Goal: Information Seeking & Learning: Learn about a topic

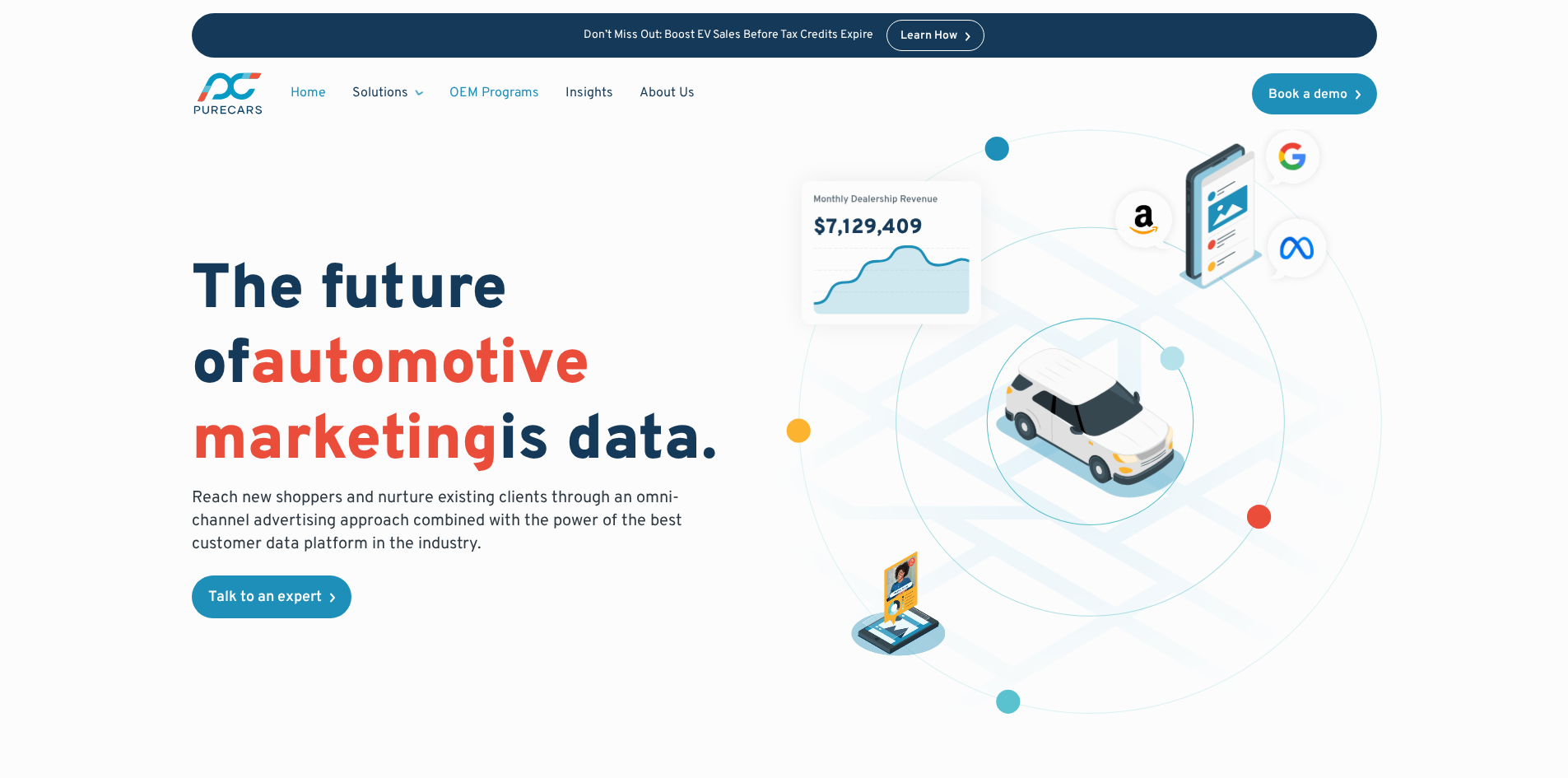
click at [465, 89] on link "OEM Programs" at bounding box center [494, 92] width 116 height 31
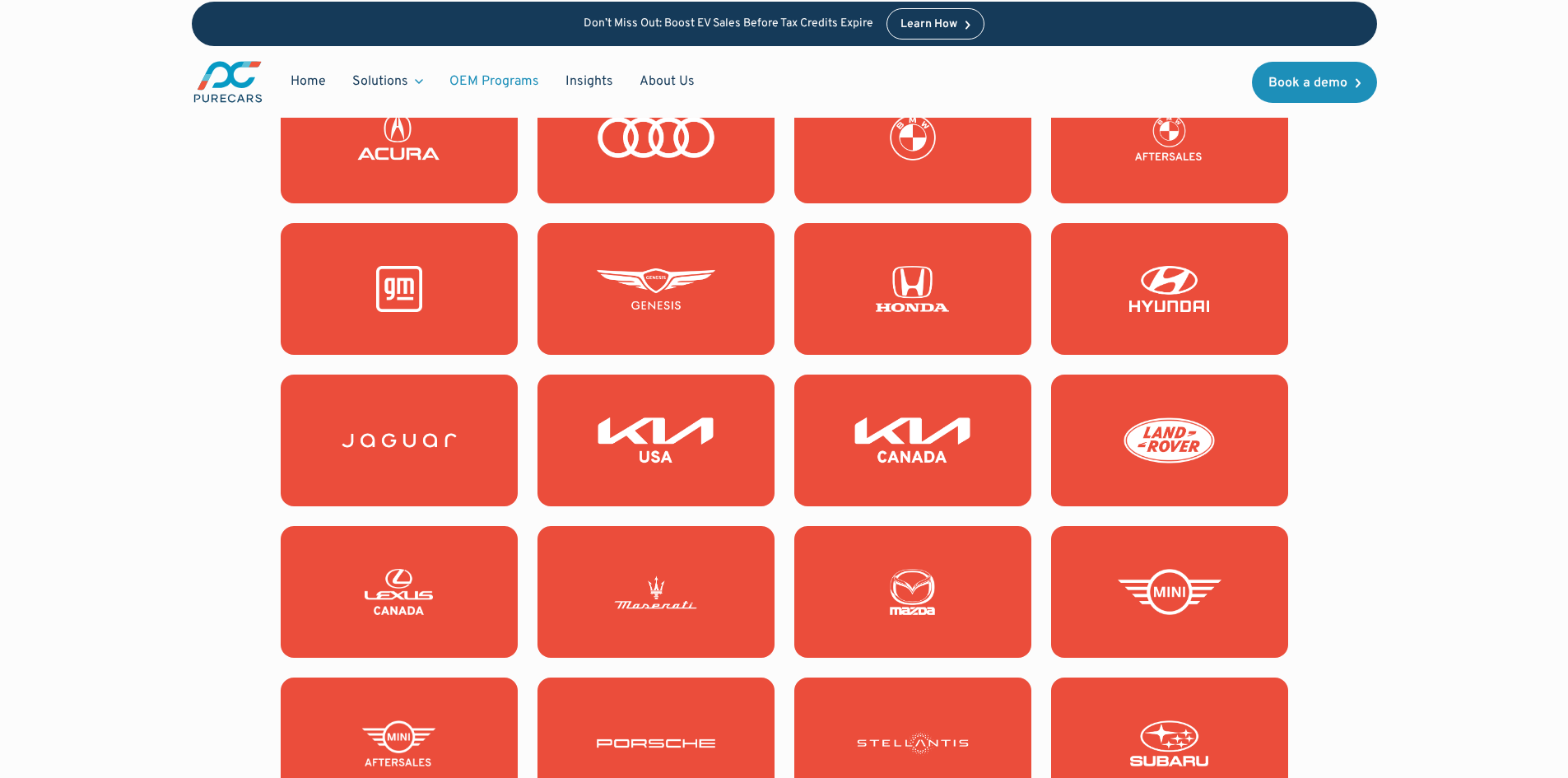
scroll to position [1565, 0]
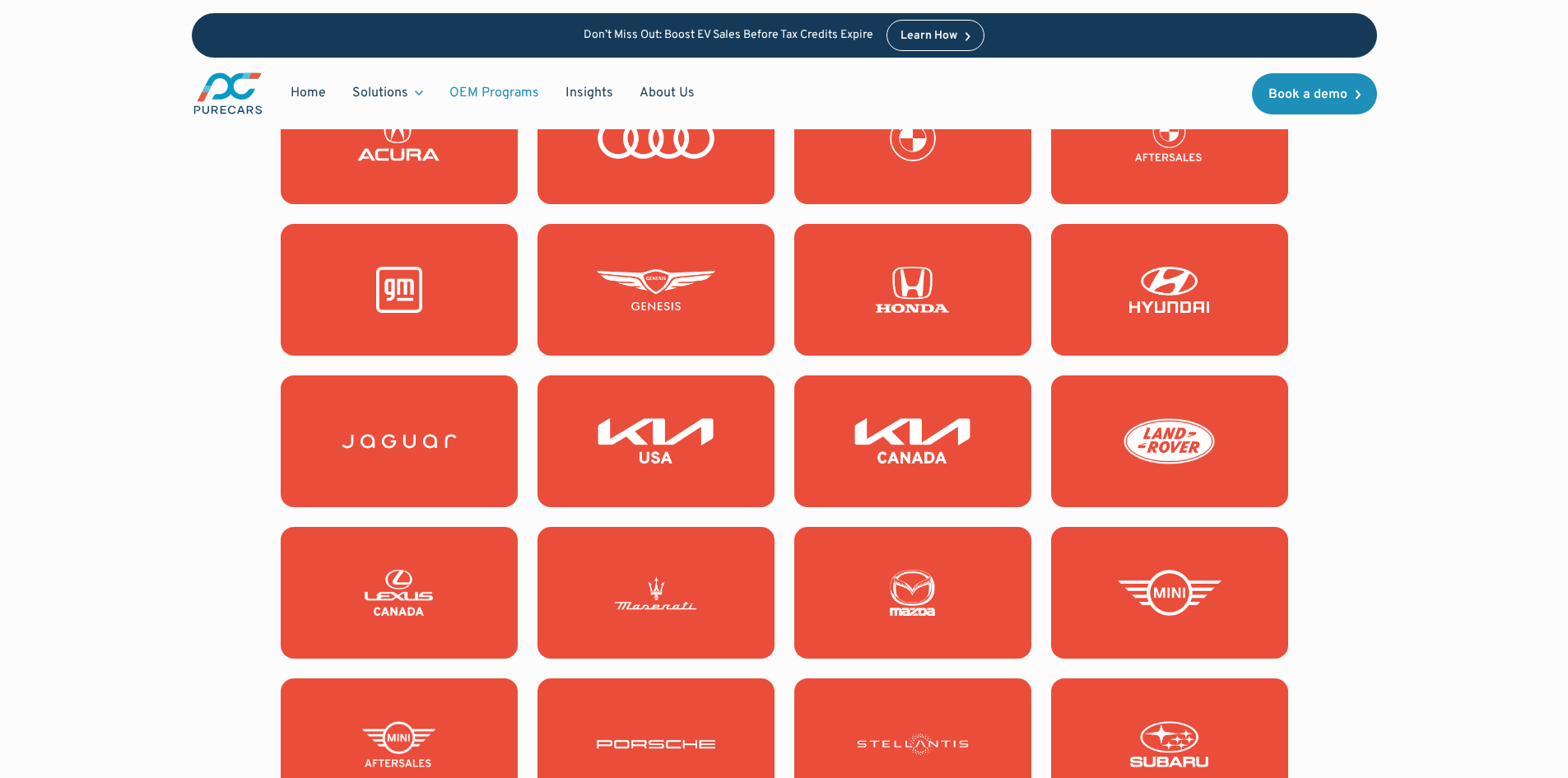
click at [415, 290] on img at bounding box center [398, 290] width 118 height 46
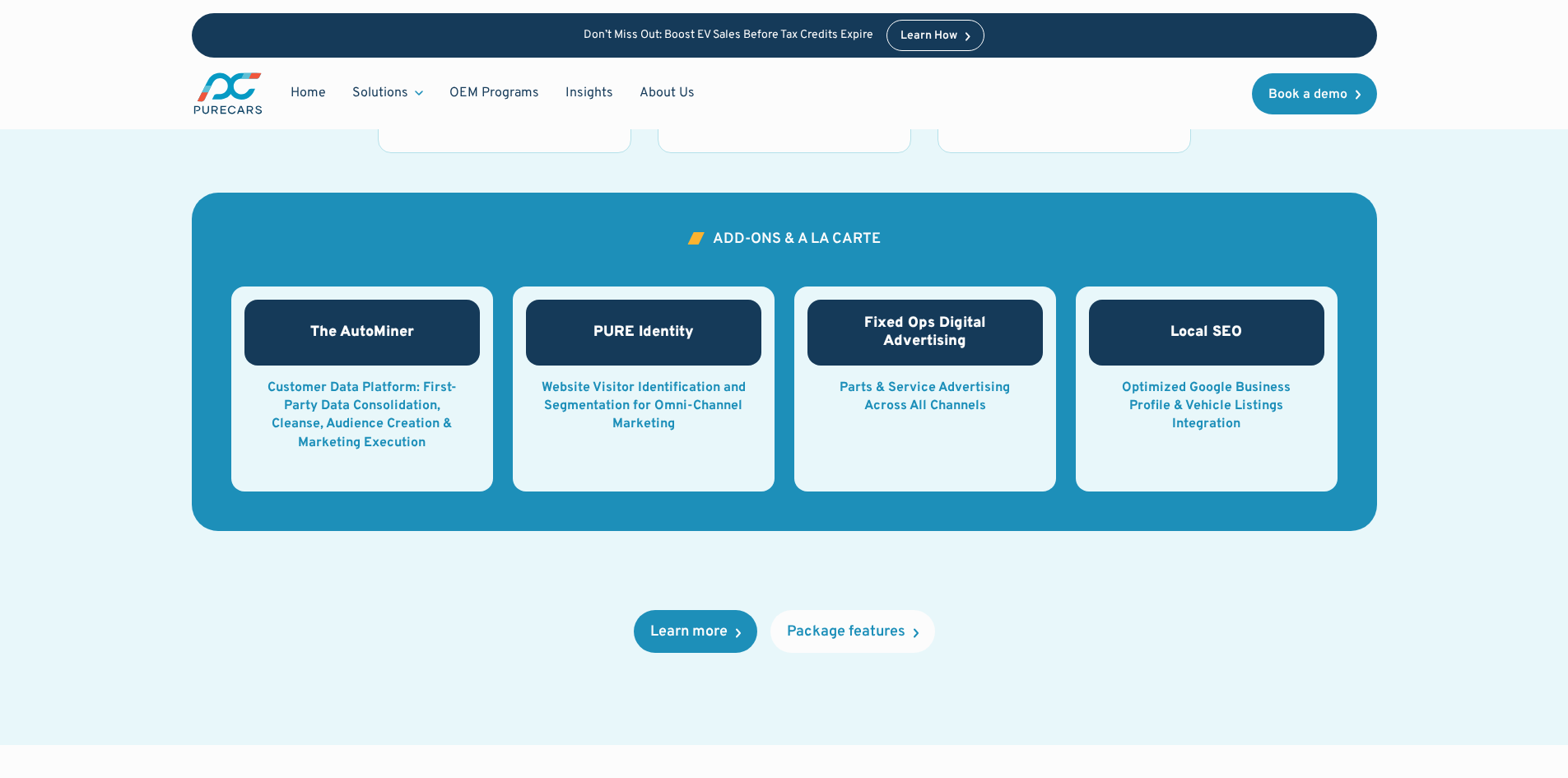
scroll to position [2470, 0]
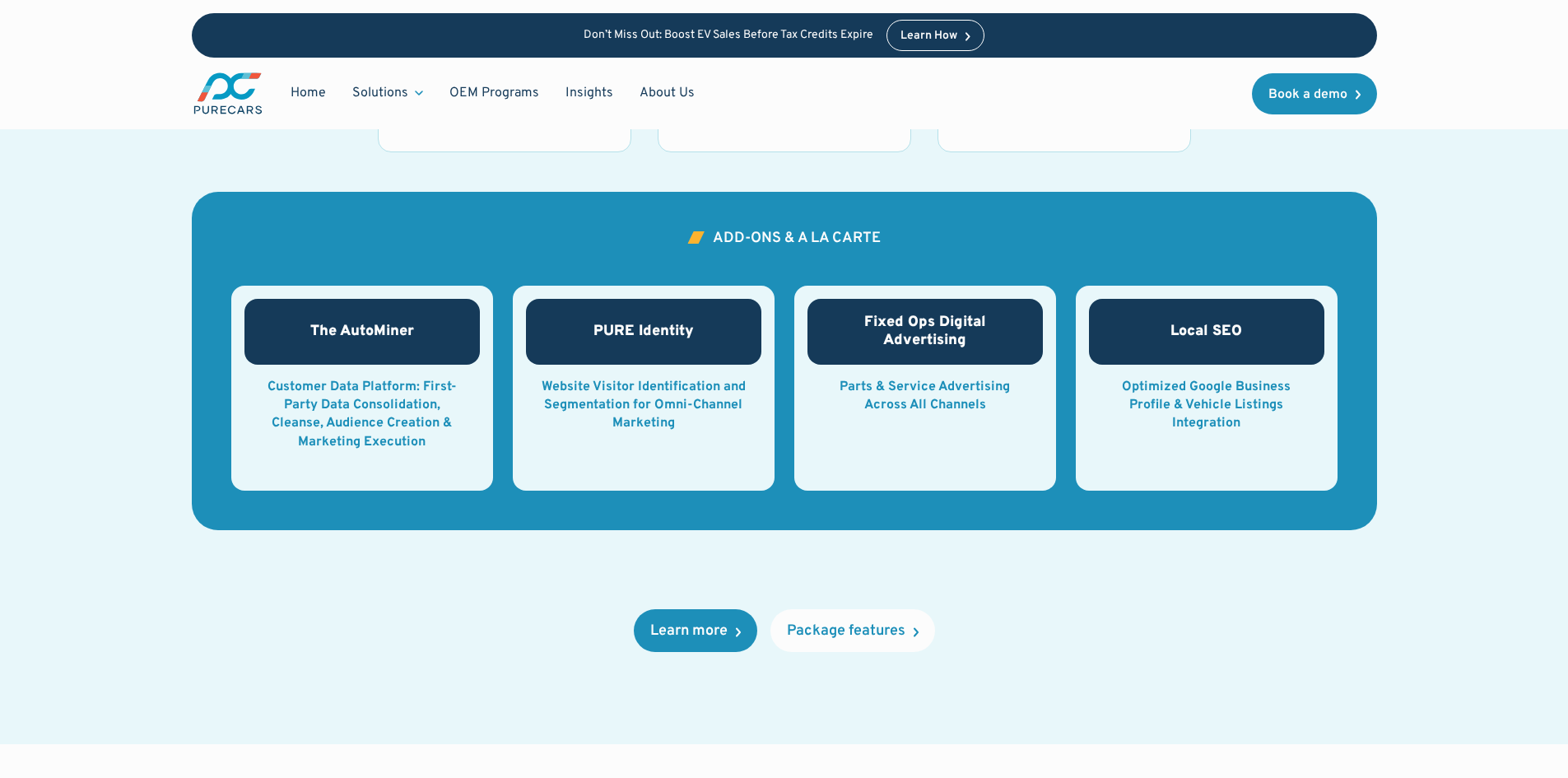
click at [1188, 332] on h3 "Local SEO" at bounding box center [1206, 332] width 71 height 18
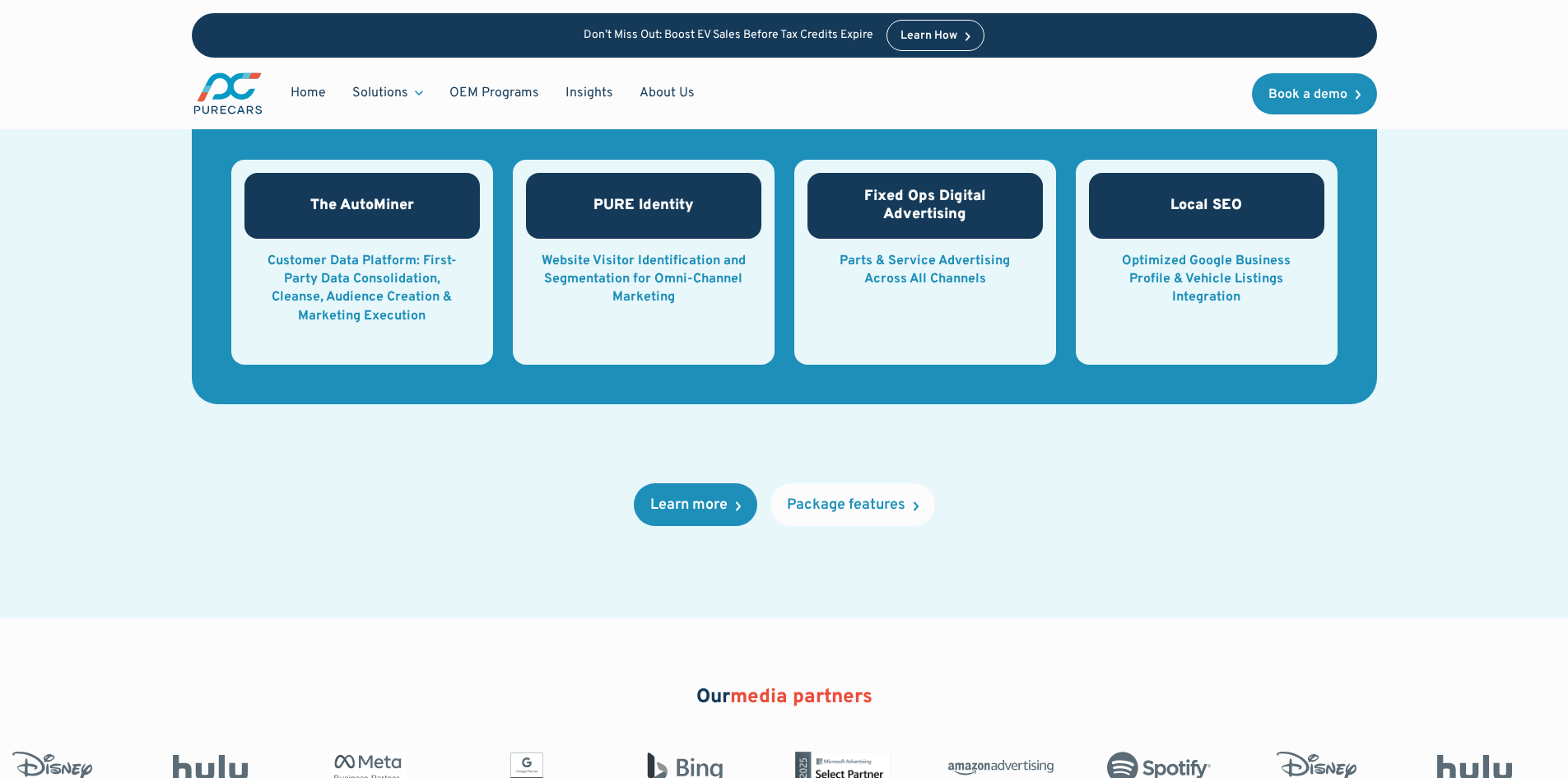
scroll to position [2553, 0]
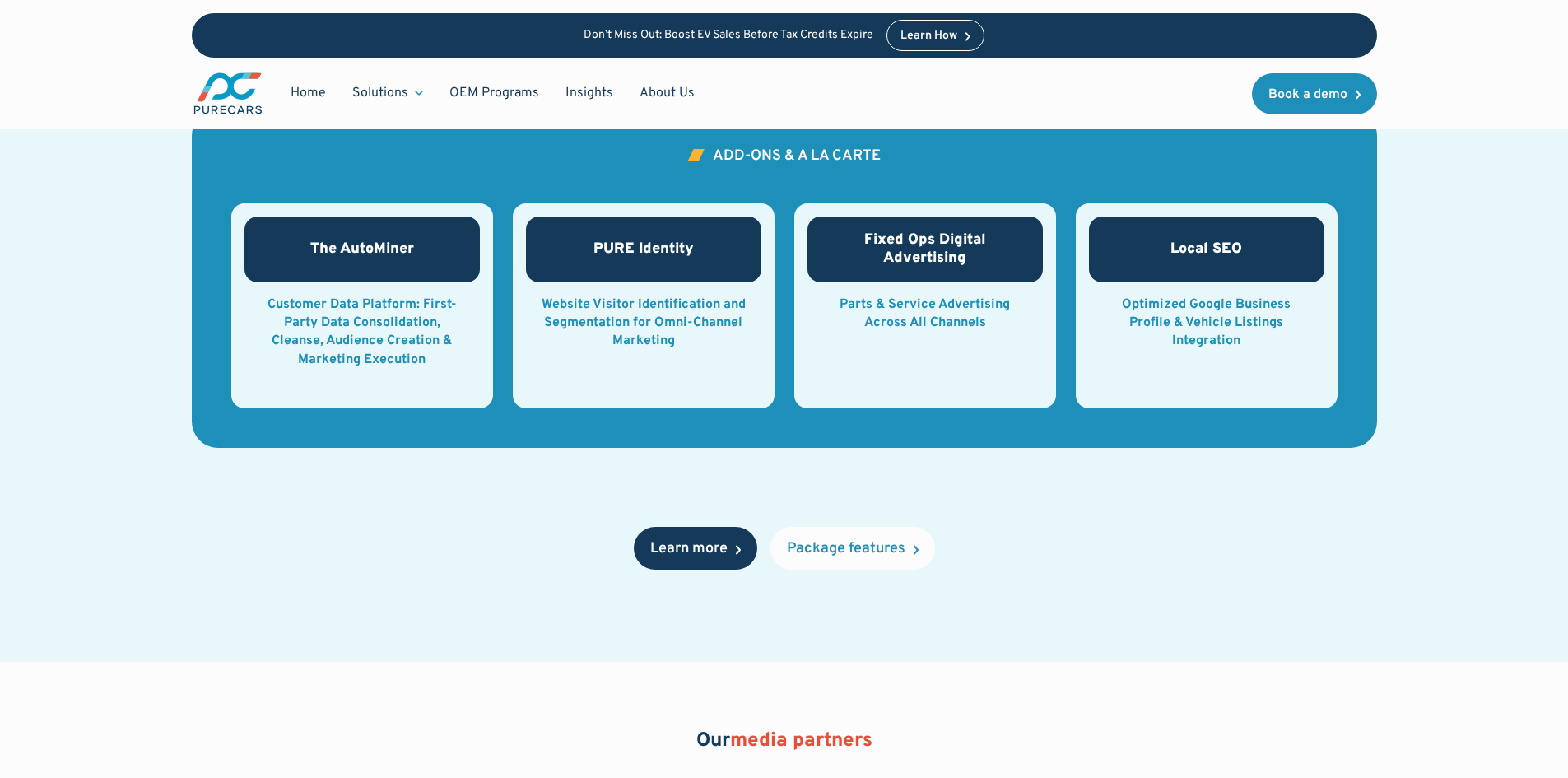
click at [717, 537] on link "Learn more" at bounding box center [695, 547] width 123 height 43
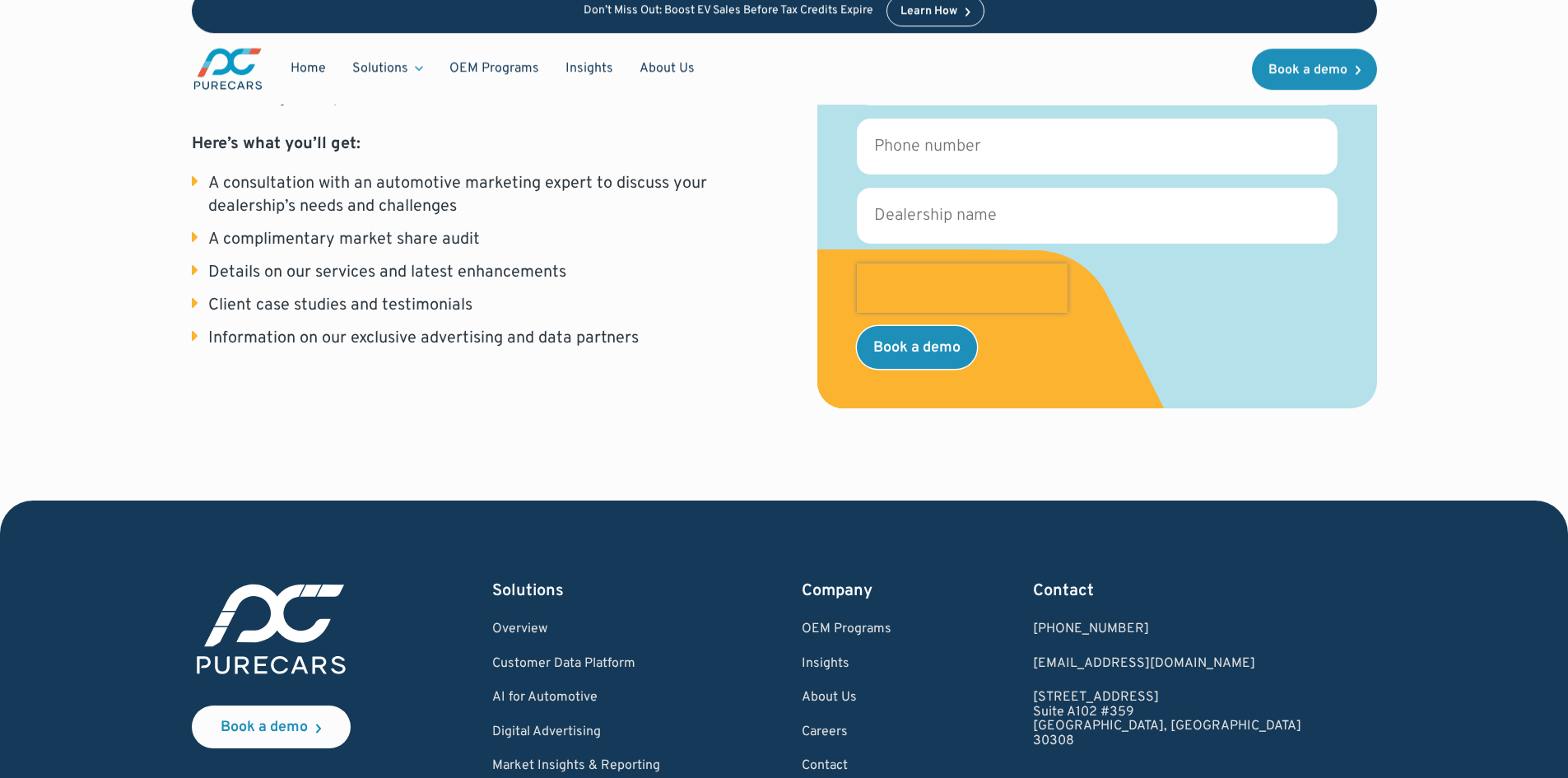
scroll to position [196, 0]
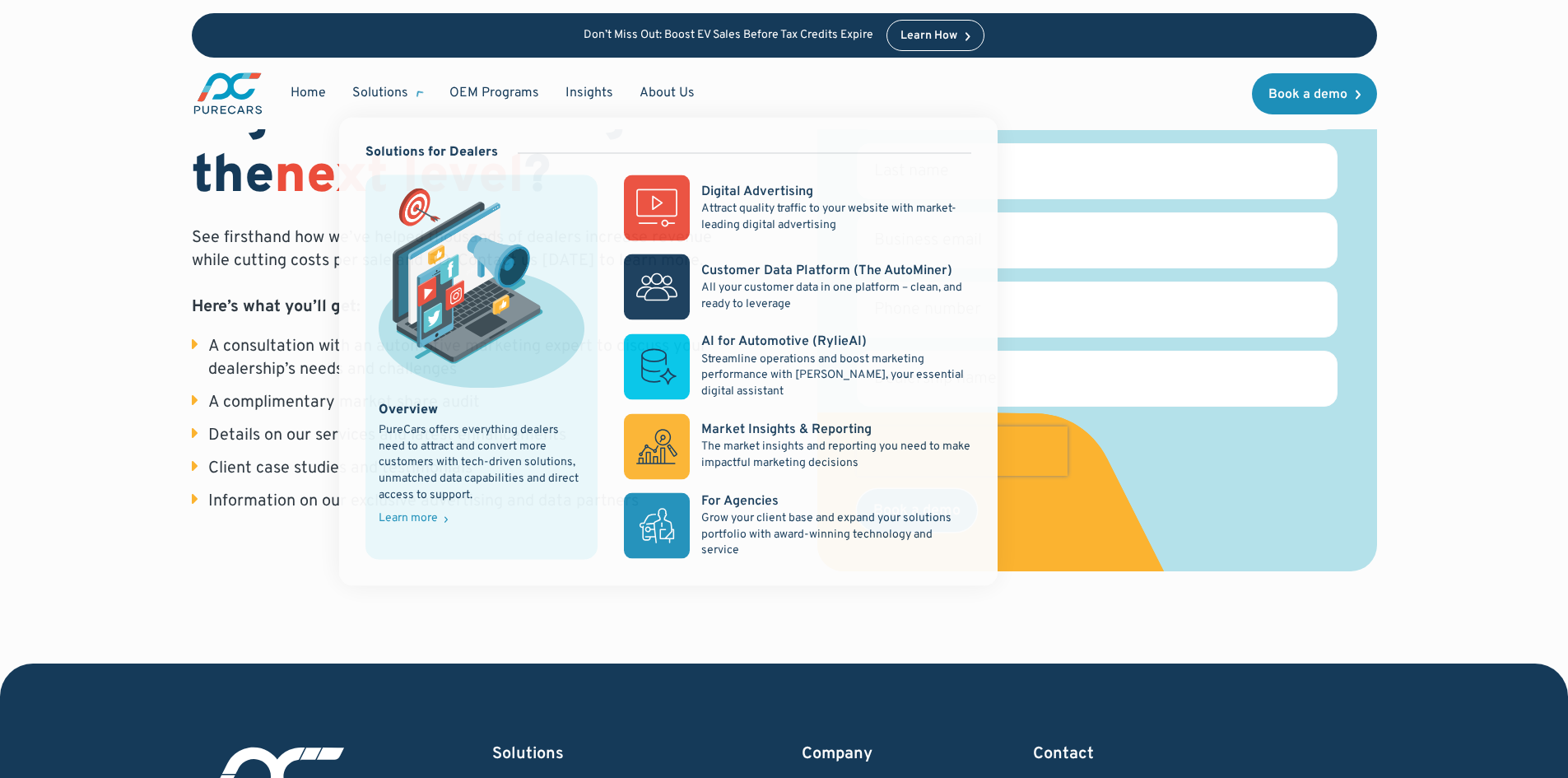
click at [385, 96] on div "Solutions" at bounding box center [380, 93] width 56 height 18
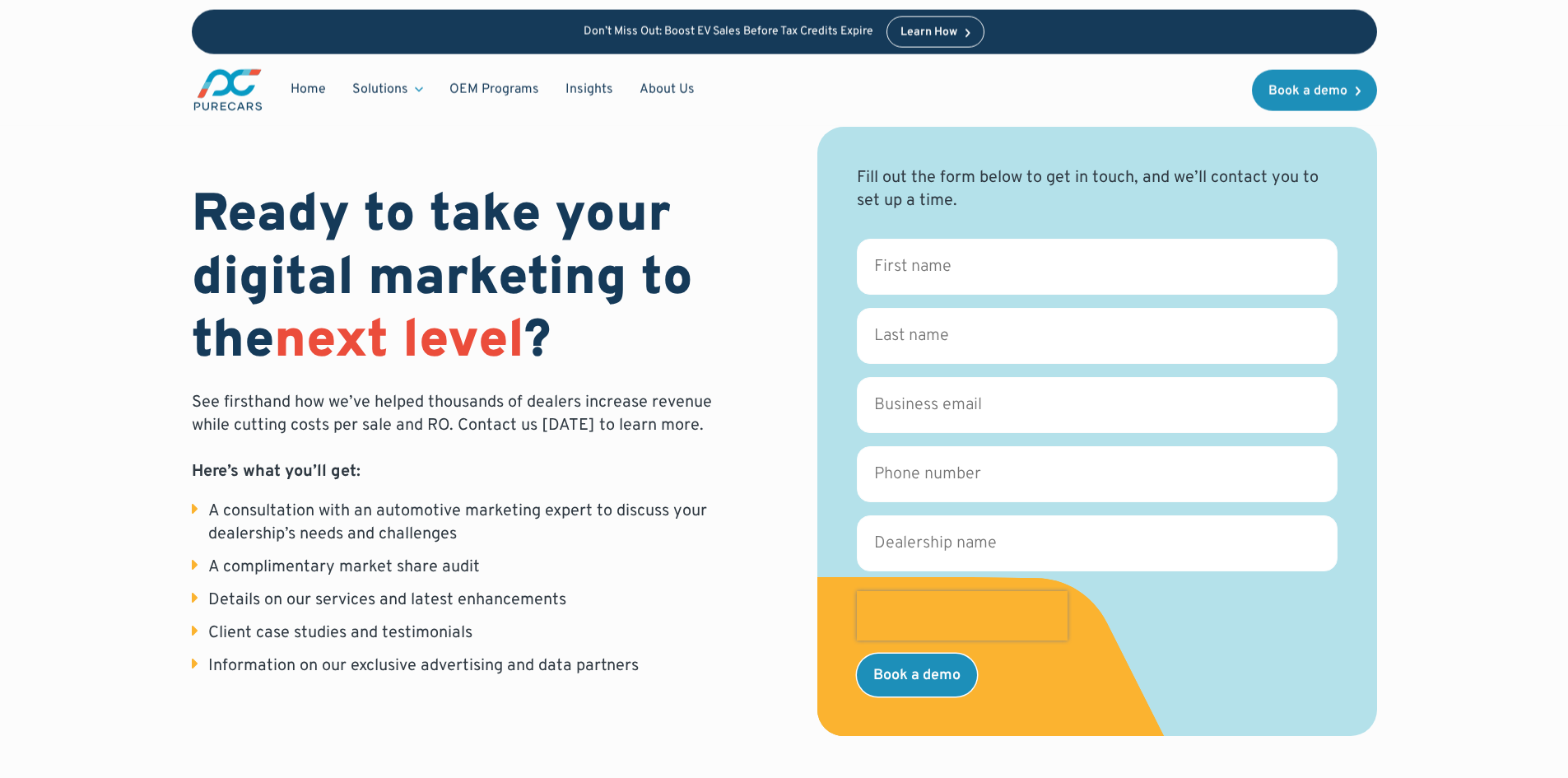
scroll to position [0, 0]
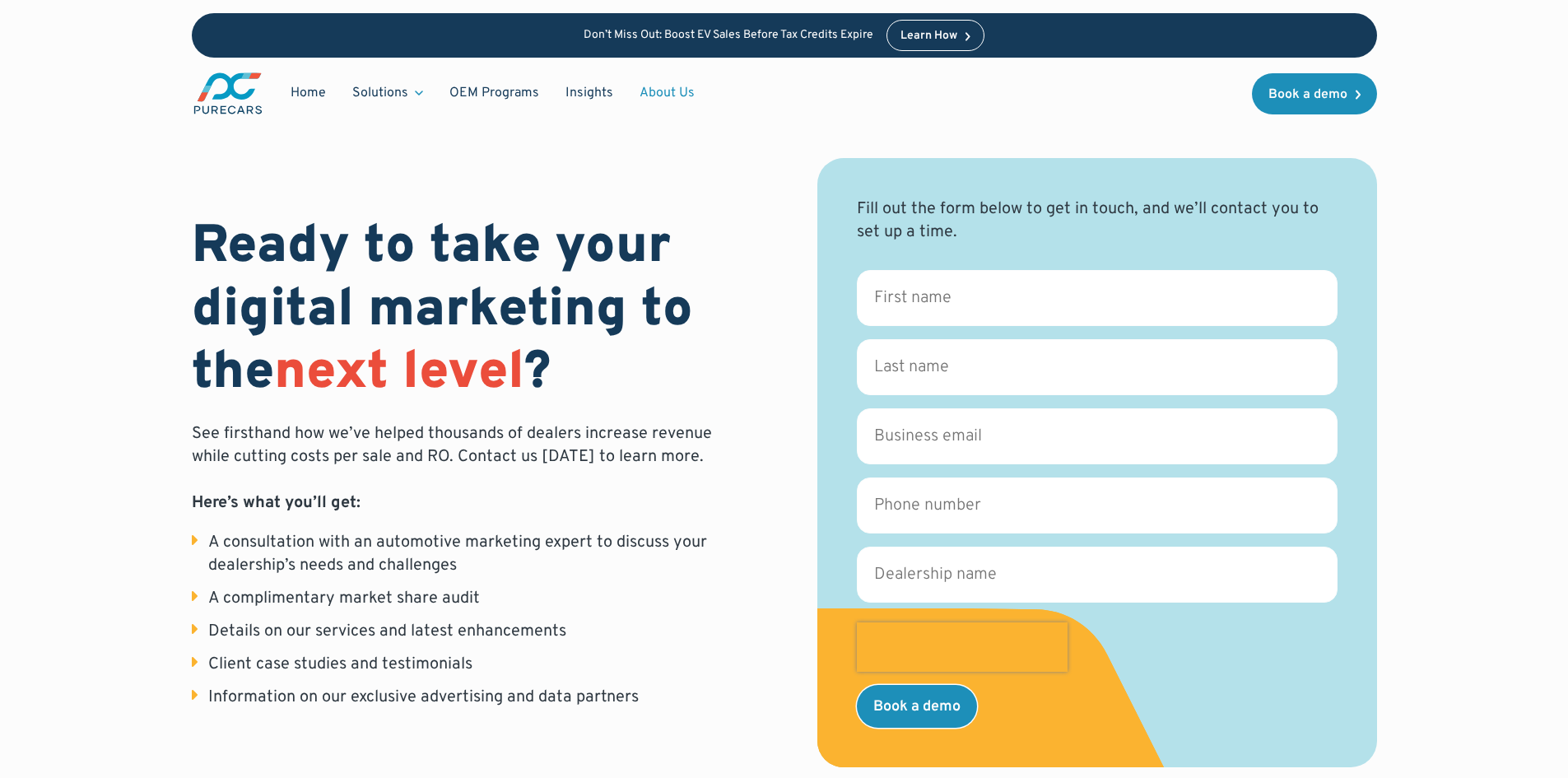
click at [638, 87] on link "About Us" at bounding box center [667, 92] width 81 height 31
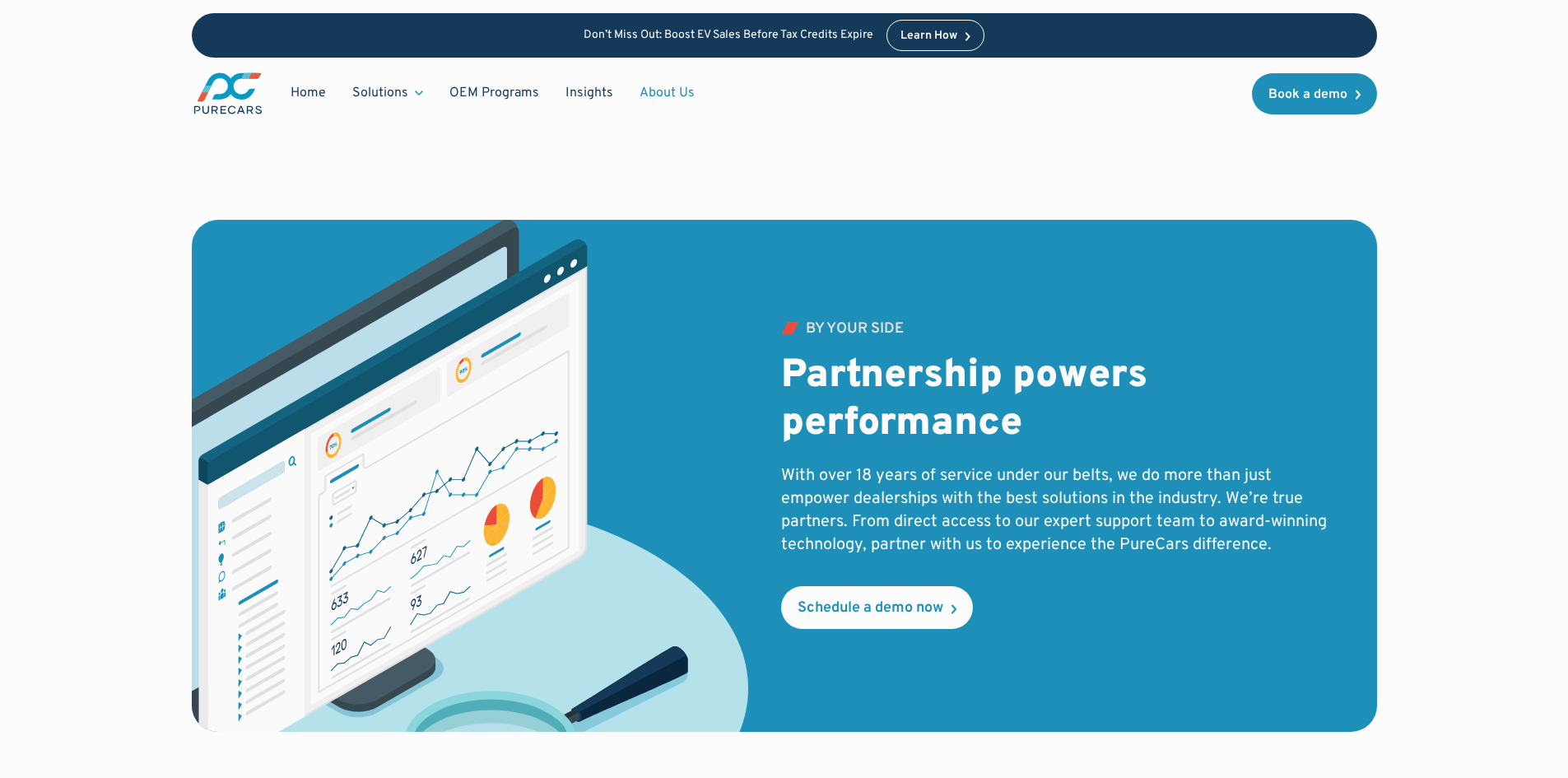
scroll to position [2281, 0]
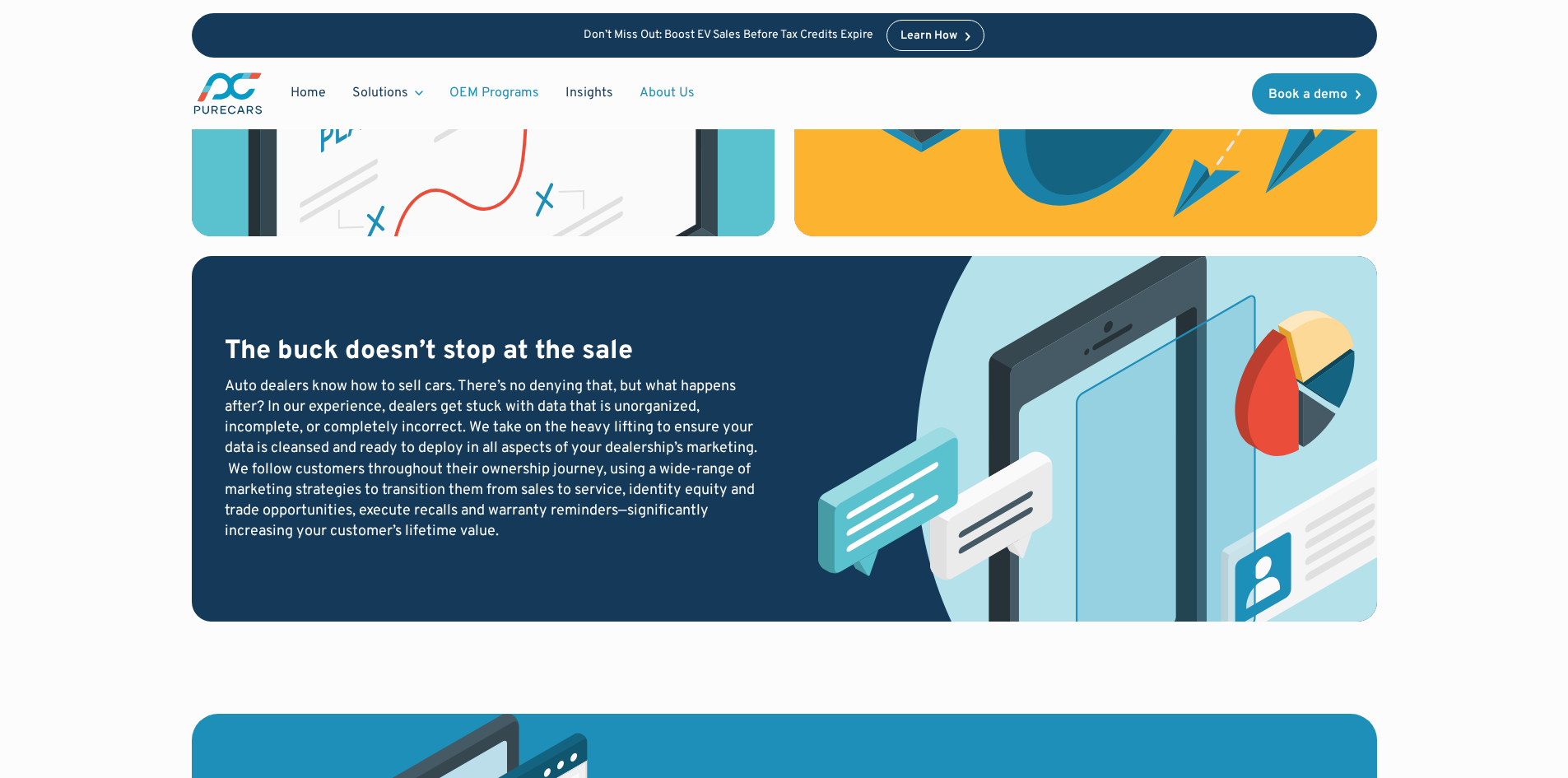
click at [499, 96] on link "OEM Programs" at bounding box center [494, 92] width 116 height 31
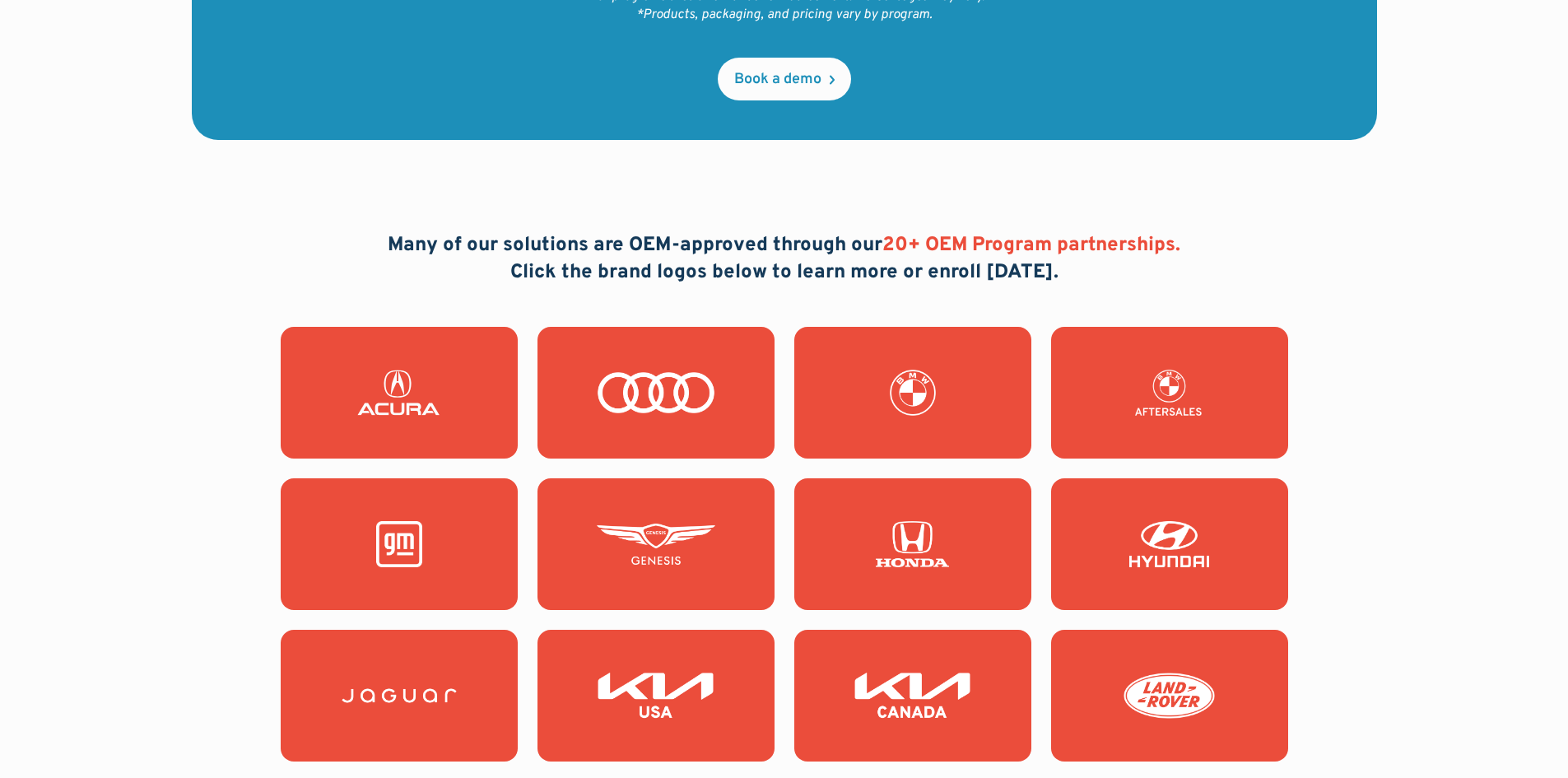
scroll to position [1400, 0]
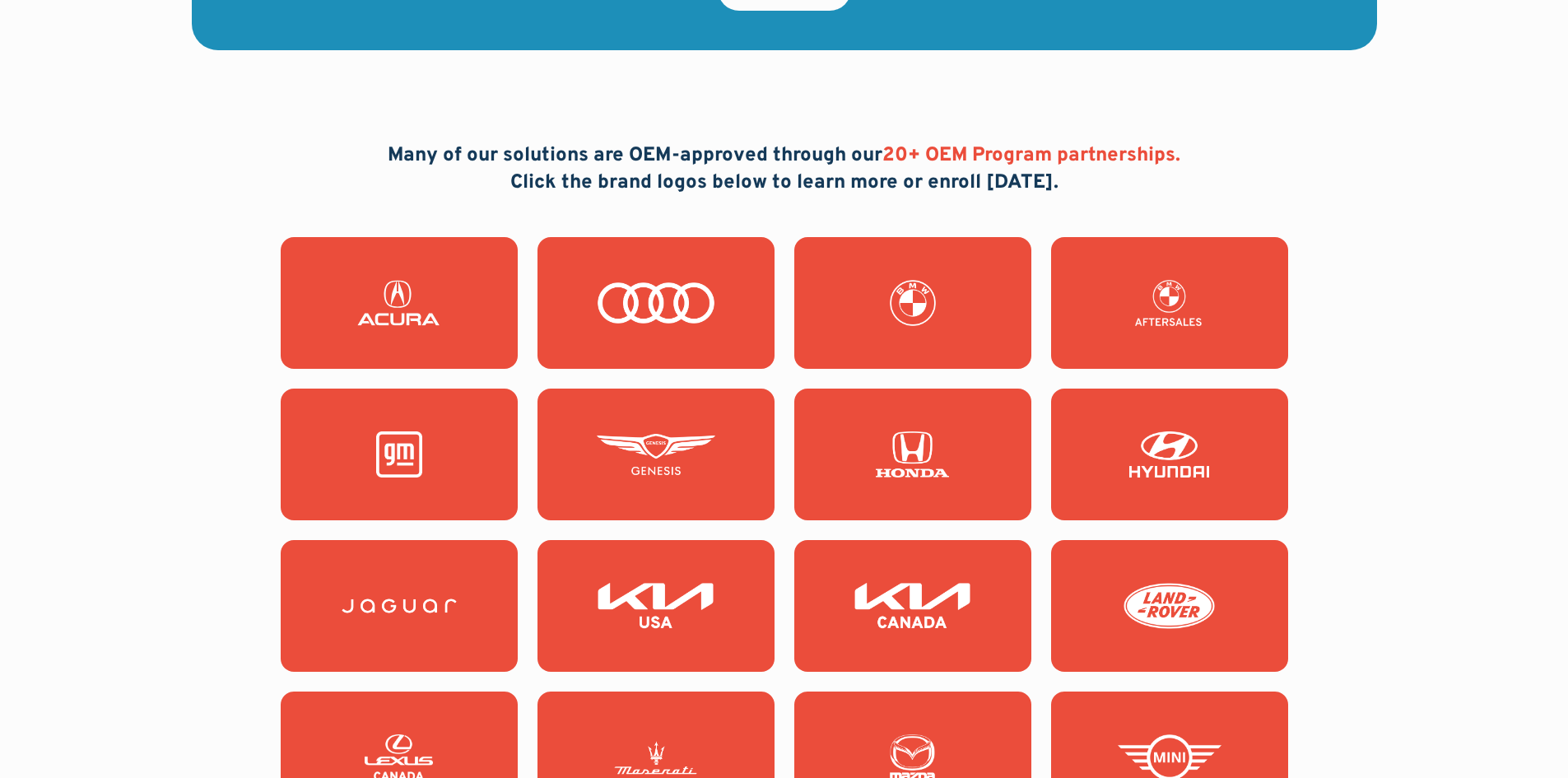
click at [358, 454] on img at bounding box center [398, 454] width 118 height 46
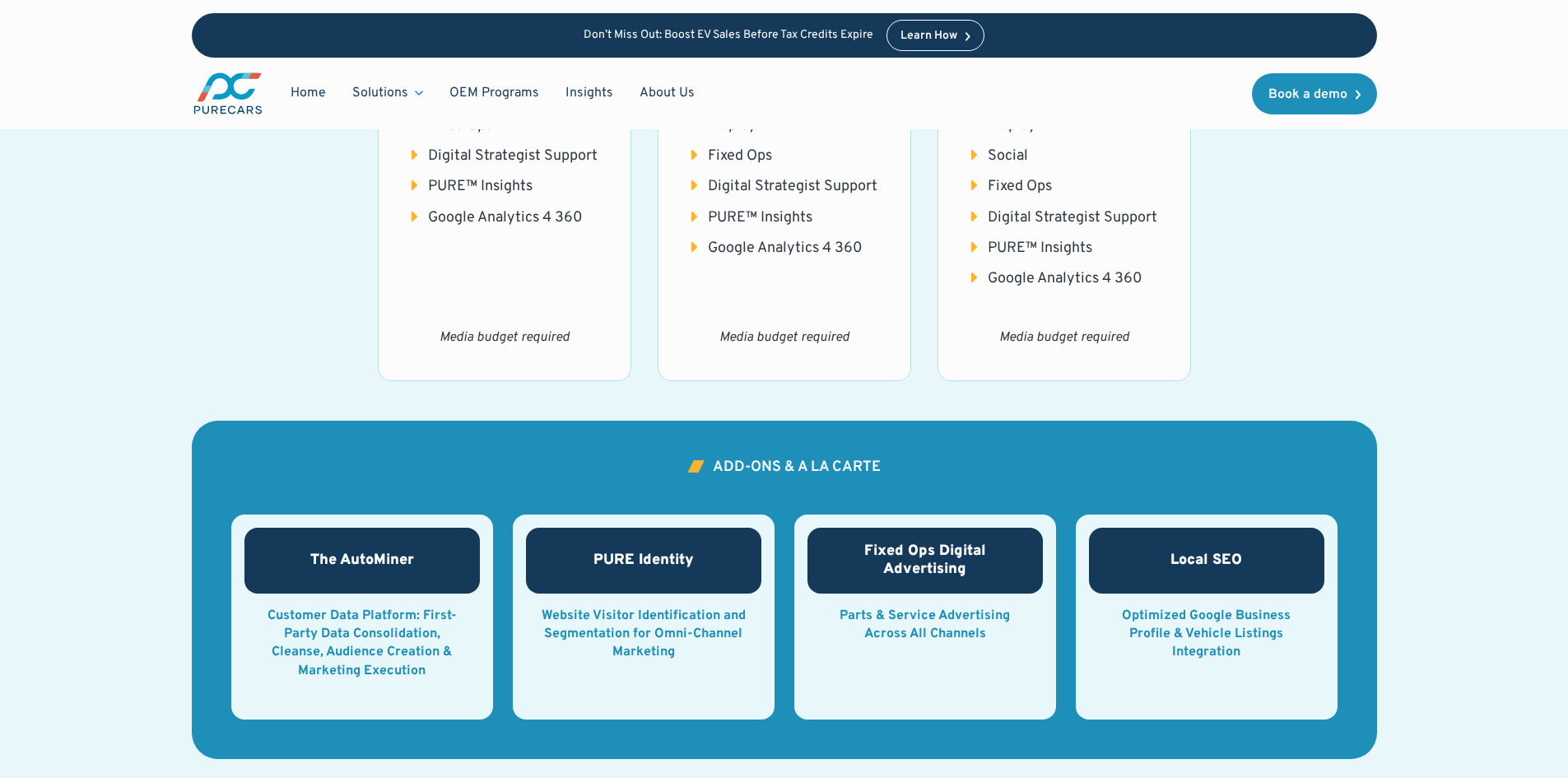
scroll to position [2553, 0]
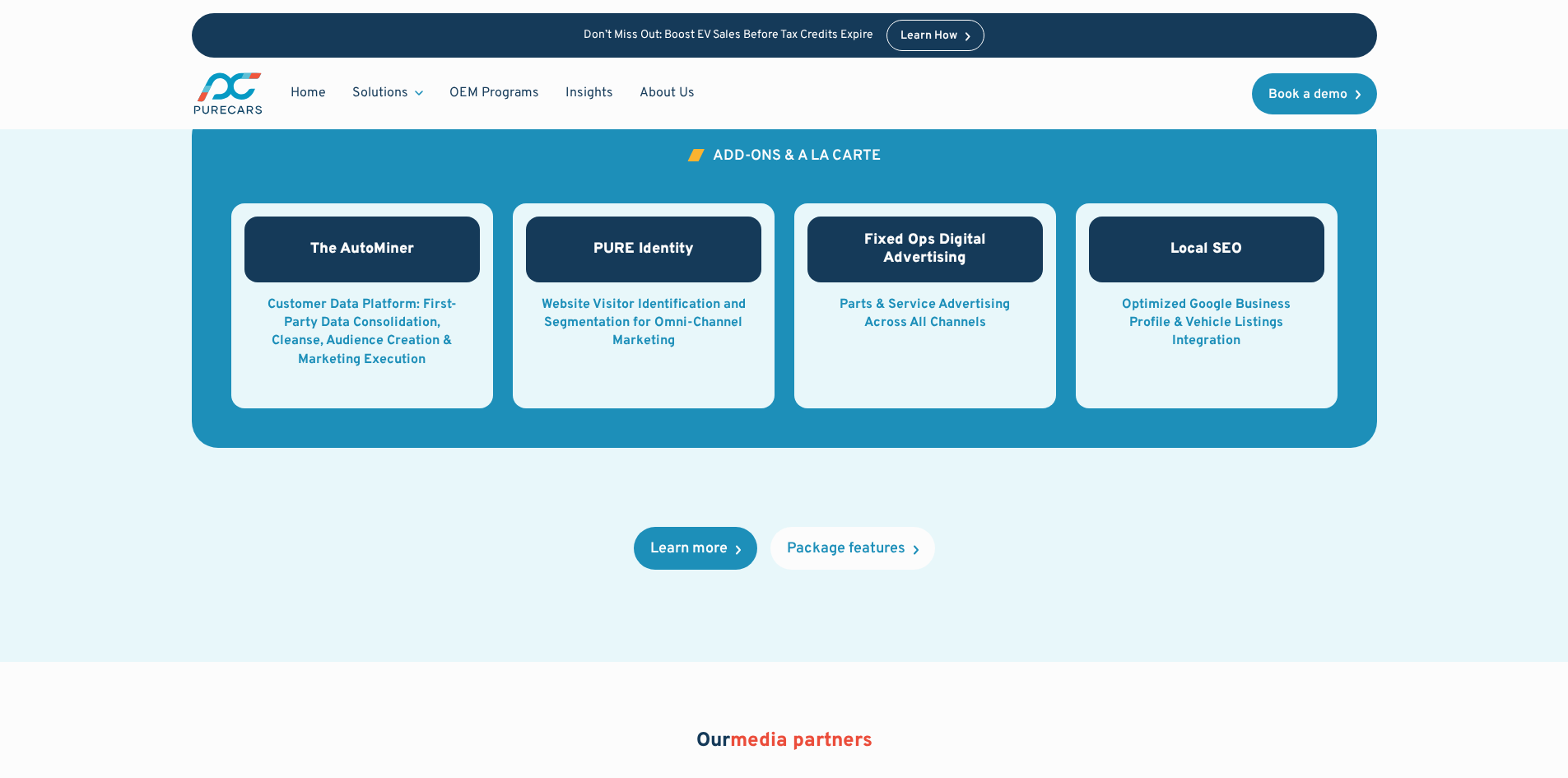
click at [1202, 242] on h3 "Local SEO" at bounding box center [1206, 249] width 71 height 18
click at [1161, 305] on div "Optimized Google Business Profile & Vehicle Listings Integration" at bounding box center [1207, 324] width 209 height 56
drag, startPoint x: 1247, startPoint y: 346, endPoint x: 1142, endPoint y: 260, distance: 135.7
click at [1142, 260] on div "Local SEO Optimized Google Business Profile & Vehicle Listings Integration" at bounding box center [1206, 290] width 235 height 147
click at [1163, 247] on div "Local SEO" at bounding box center [1206, 249] width 235 height 66
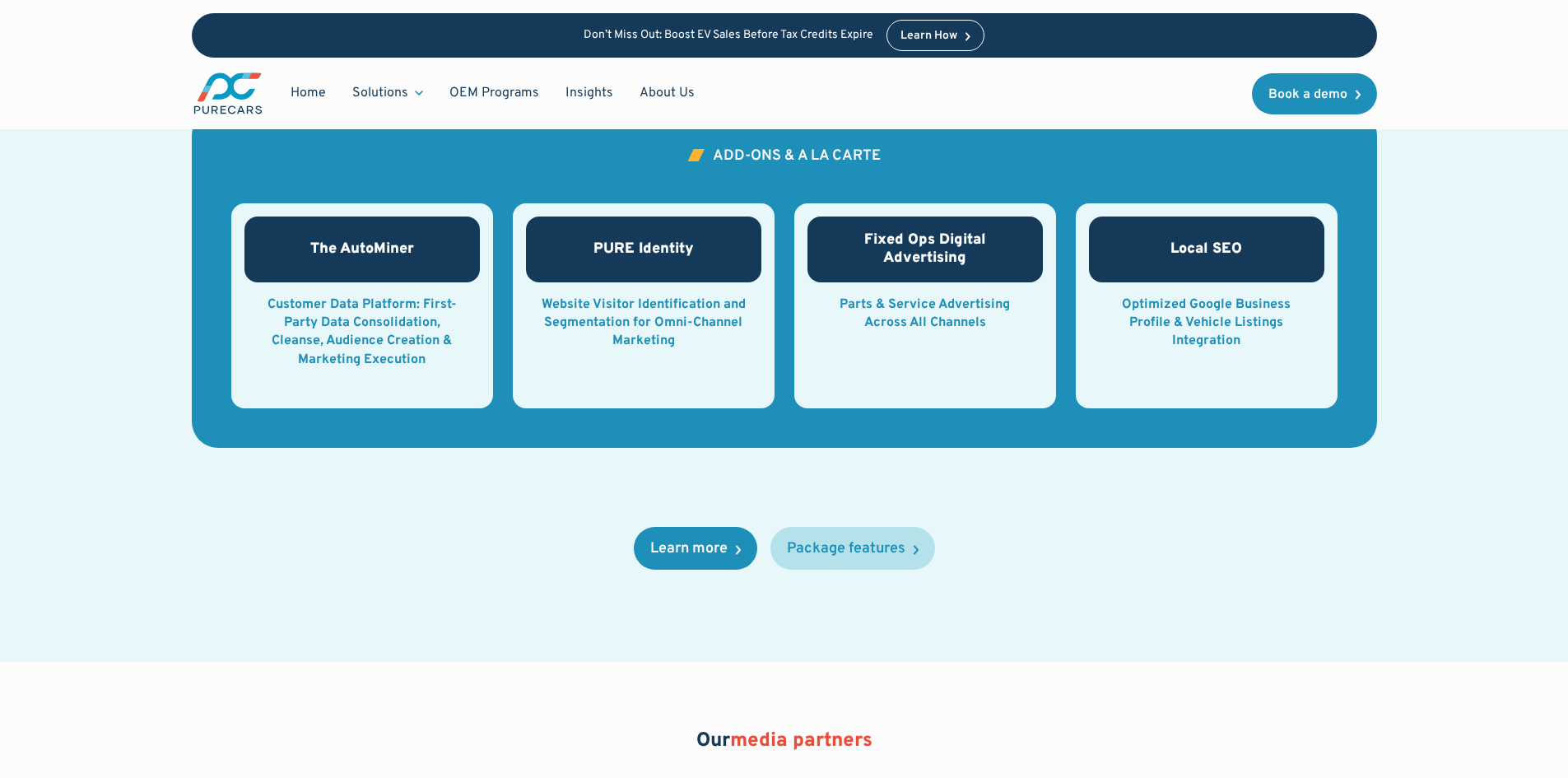
click at [878, 554] on div "Package features" at bounding box center [845, 548] width 118 height 15
